Goal: Entertainment & Leisure: Consume media (video, audio)

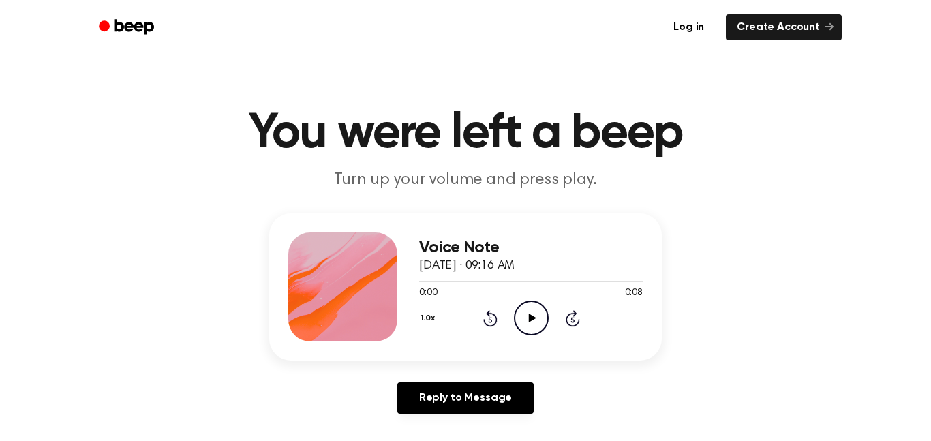
click at [528, 319] on icon "Play Audio" at bounding box center [531, 318] width 35 height 35
click at [540, 332] on circle at bounding box center [531, 317] width 33 height 33
click at [531, 307] on icon "Play Audio" at bounding box center [531, 318] width 35 height 35
click at [527, 317] on icon "Play Audio" at bounding box center [531, 318] width 35 height 35
click at [534, 316] on icon "Play Audio" at bounding box center [531, 318] width 35 height 35
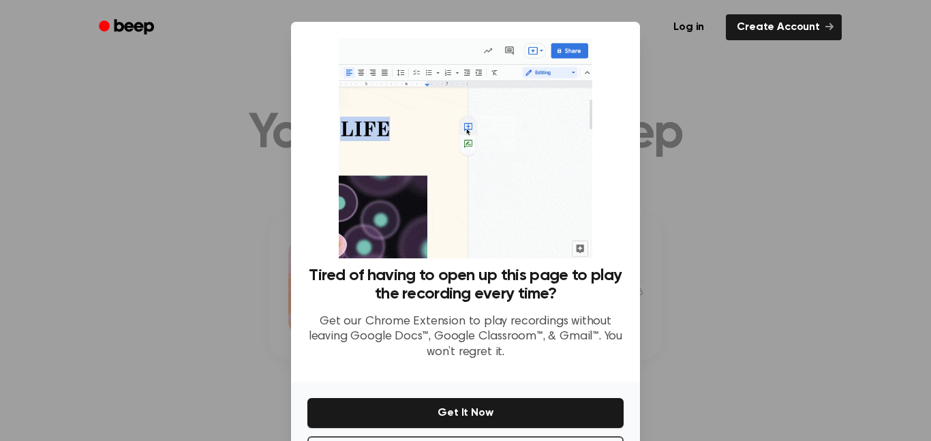
click at [689, 310] on div at bounding box center [465, 220] width 931 height 441
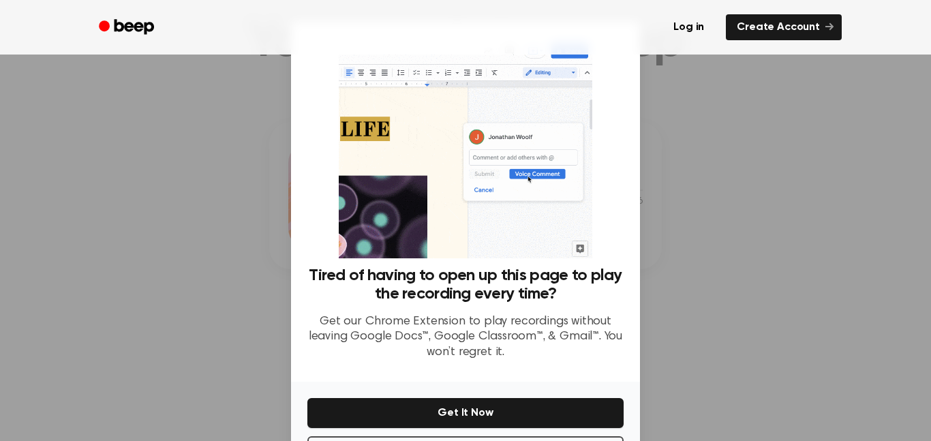
scroll to position [96, 0]
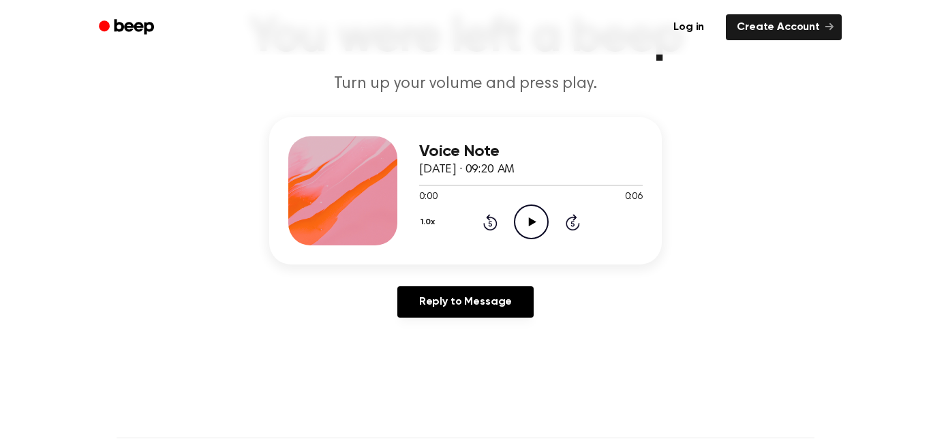
click at [528, 215] on icon "Play Audio" at bounding box center [531, 222] width 35 height 35
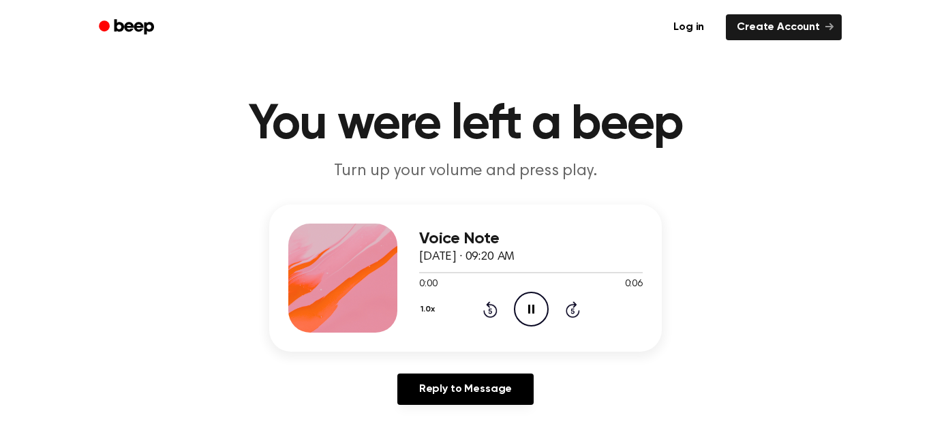
scroll to position [0, 0]
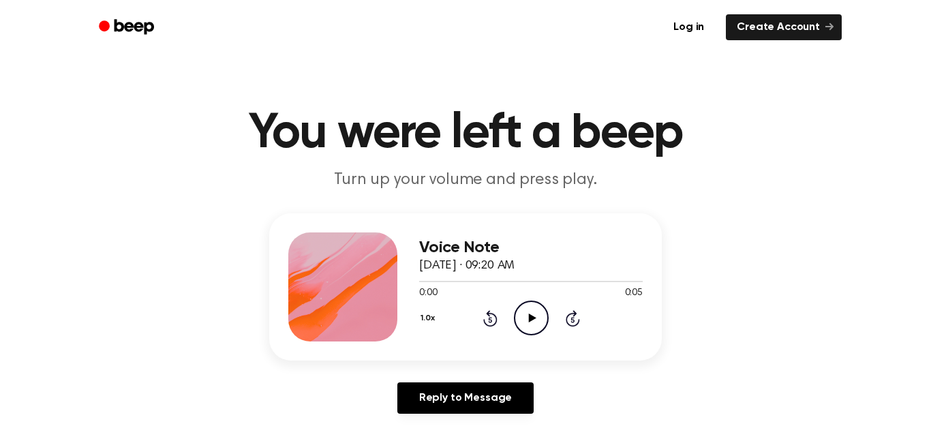
click at [535, 313] on icon "Play Audio" at bounding box center [531, 318] width 35 height 35
click at [529, 317] on icon at bounding box center [532, 318] width 8 height 9
click at [514, 307] on icon "Play Audio" at bounding box center [531, 318] width 35 height 35
click at [526, 327] on icon "Play Audio" at bounding box center [531, 318] width 35 height 35
click at [520, 313] on icon "Play Audio" at bounding box center [531, 318] width 35 height 35
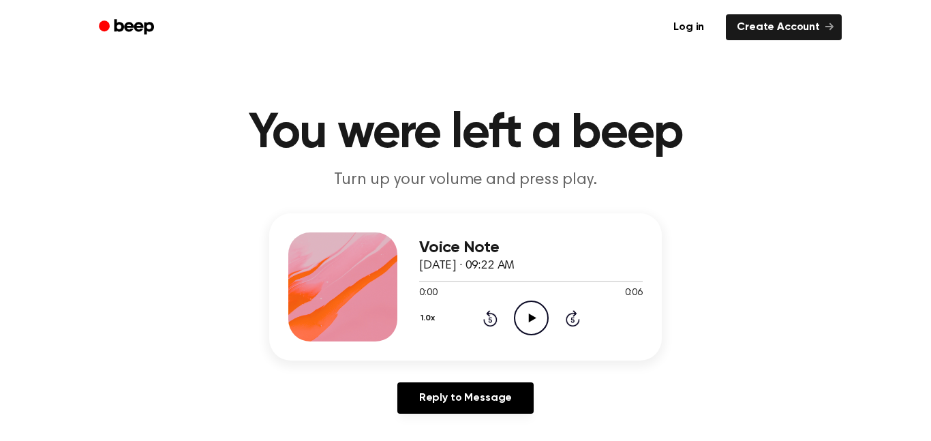
click at [531, 320] on icon at bounding box center [532, 318] width 8 height 9
click at [518, 312] on icon "Play Audio" at bounding box center [531, 318] width 35 height 35
click at [526, 316] on icon "Play Audio" at bounding box center [531, 318] width 35 height 35
